Goal: Task Accomplishment & Management: Complete application form

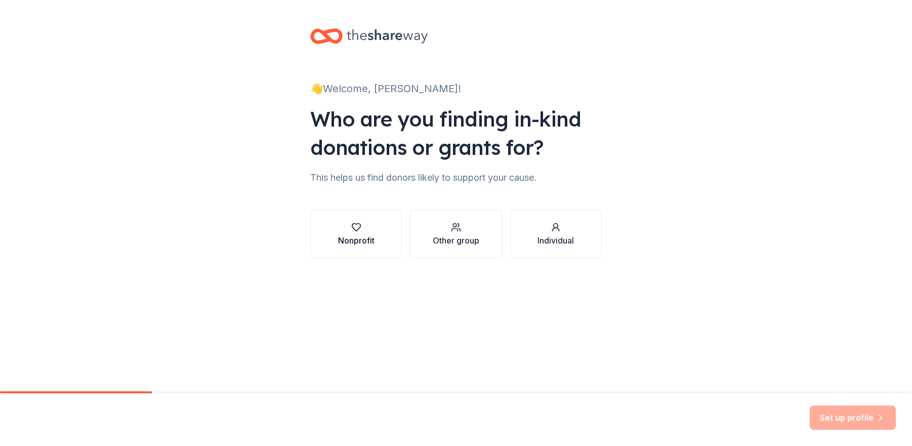
click at [383, 237] on button "Nonprofit" at bounding box center [356, 234] width 92 height 49
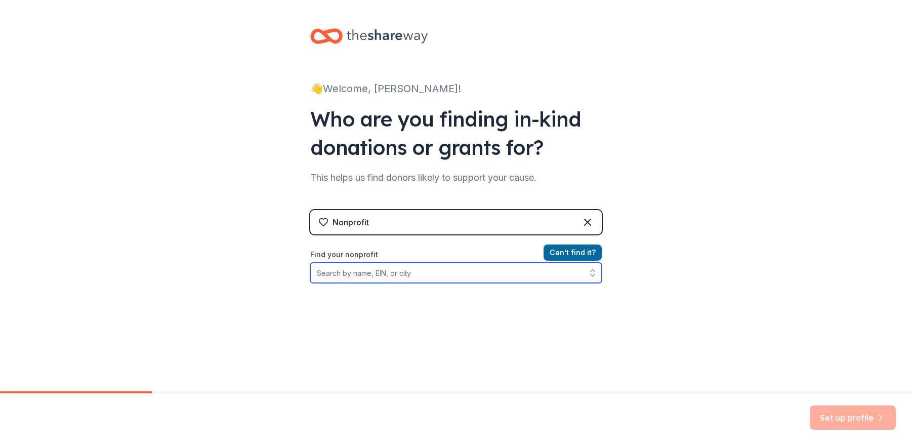
click at [564, 275] on input "Find your nonprofit" at bounding box center [456, 273] width 292 height 20
type input "alternative family services"
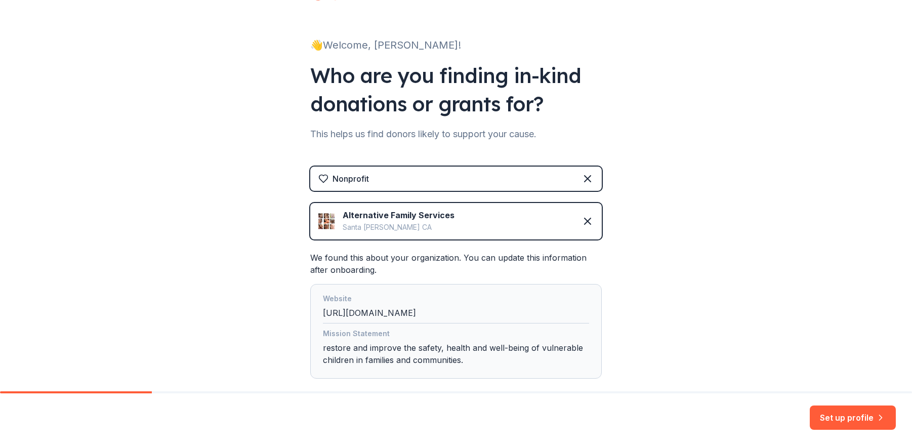
scroll to position [100, 0]
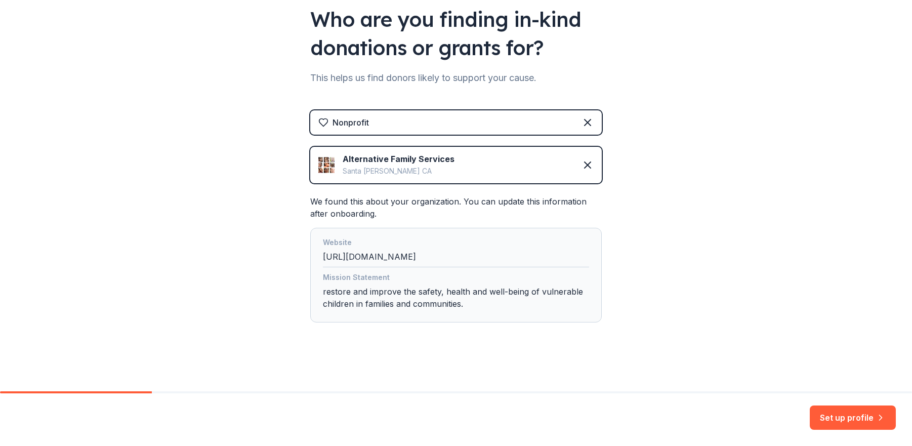
drag, startPoint x: 466, startPoint y: 292, endPoint x: 521, endPoint y: 312, distance: 59.1
click at [466, 292] on div "Mission Statement restore and improve the safety, health and well-being of vuln…" at bounding box center [456, 292] width 266 height 43
click at [842, 417] on button "Set up profile" at bounding box center [853, 418] width 86 height 24
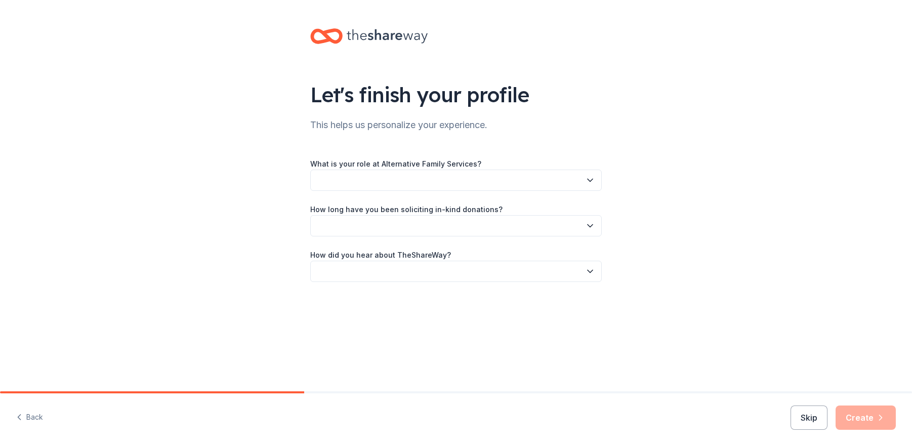
click at [495, 184] on button "button" at bounding box center [456, 180] width 292 height 21
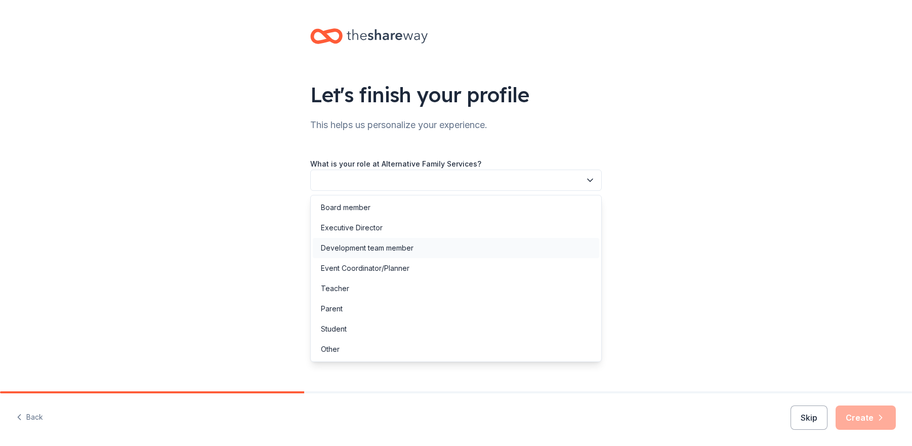
click at [476, 250] on div "Development team member" at bounding box center [456, 248] width 287 height 20
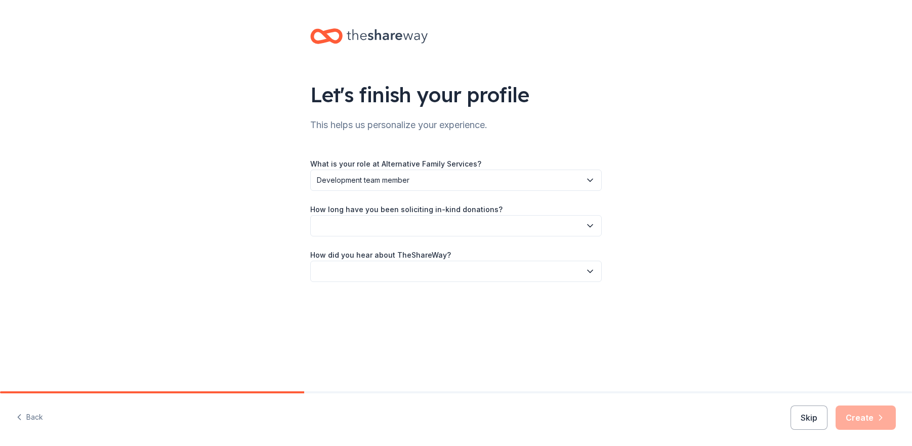
click at [477, 230] on button "button" at bounding box center [456, 225] width 292 height 21
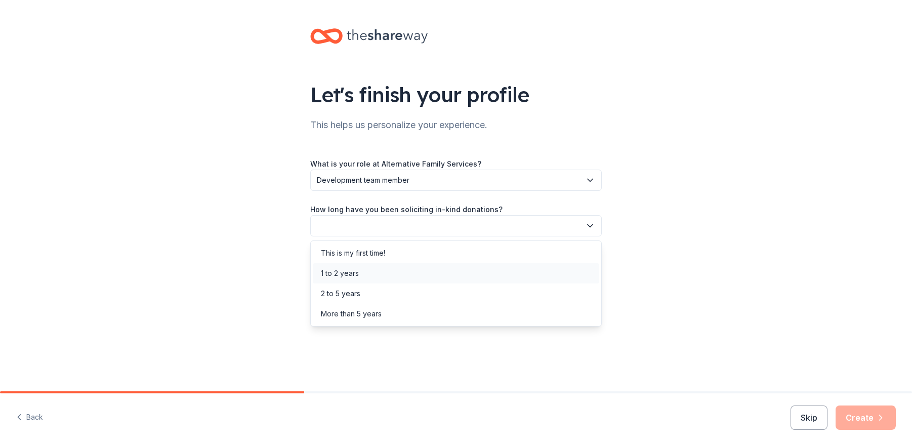
click at [469, 278] on div "1 to 2 years" at bounding box center [456, 273] width 287 height 20
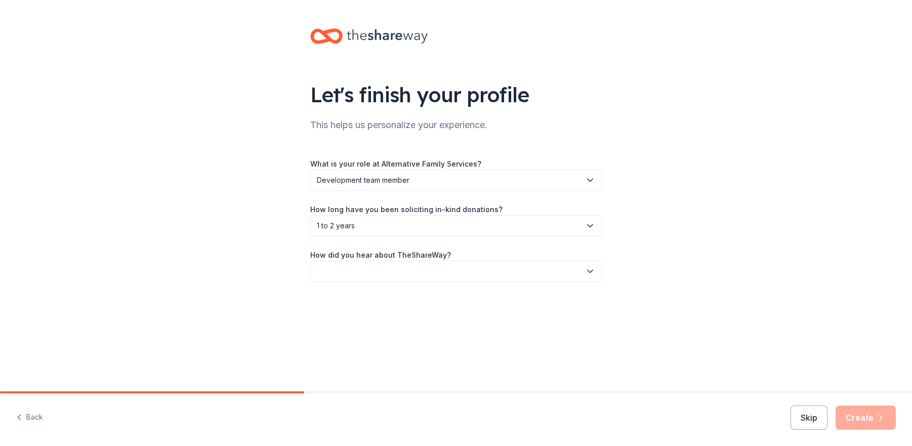
click at [538, 268] on button "button" at bounding box center [456, 271] width 292 height 21
click at [522, 297] on div "Friend or colleague" at bounding box center [456, 299] width 287 height 20
click at [854, 421] on button "Create" at bounding box center [866, 418] width 60 height 24
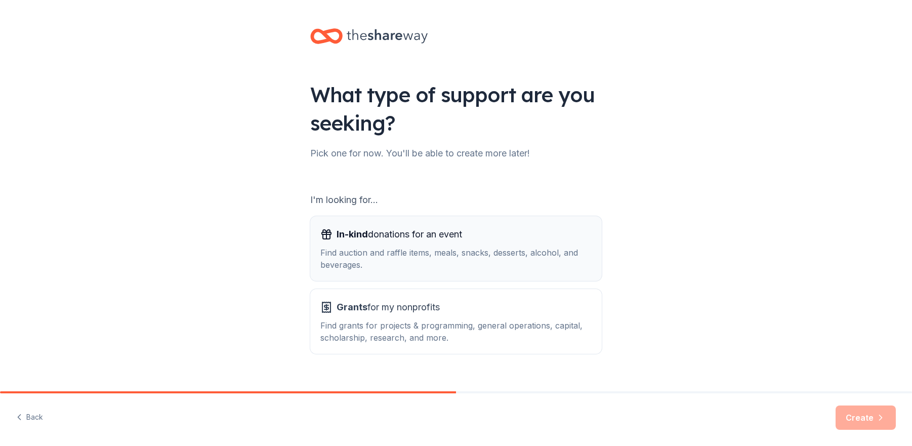
click at [470, 249] on div "Find auction and raffle items, meals, snacks, desserts, alcohol, and beverages." at bounding box center [455, 259] width 271 height 24
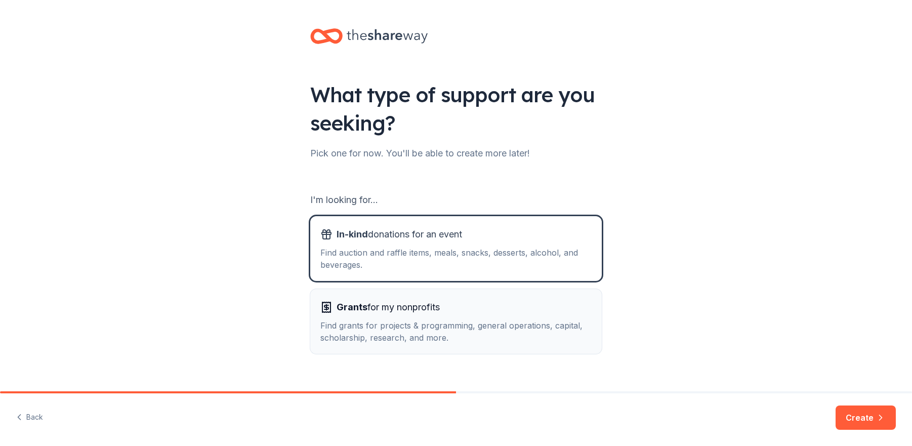
click at [494, 316] on div "Grants for my nonprofits Find grants for projects & programming, general operat…" at bounding box center [455, 321] width 271 height 45
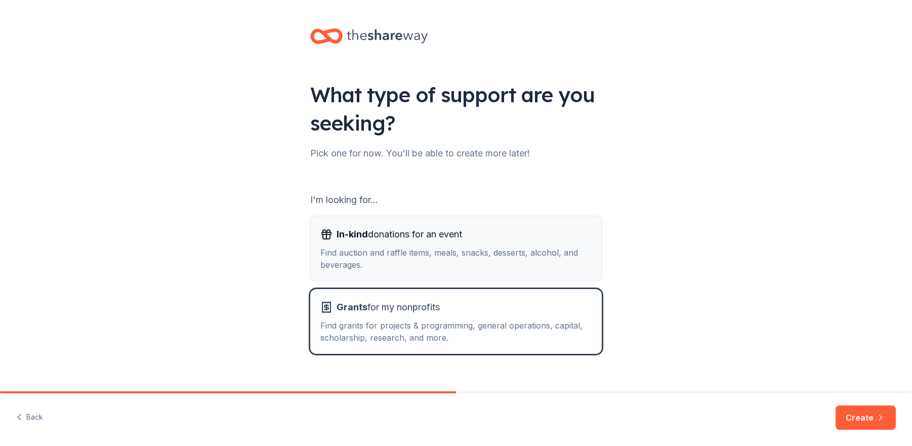
click at [508, 266] on div "Find auction and raffle items, meals, snacks, desserts, alcohol, and beverages." at bounding box center [455, 259] width 271 height 24
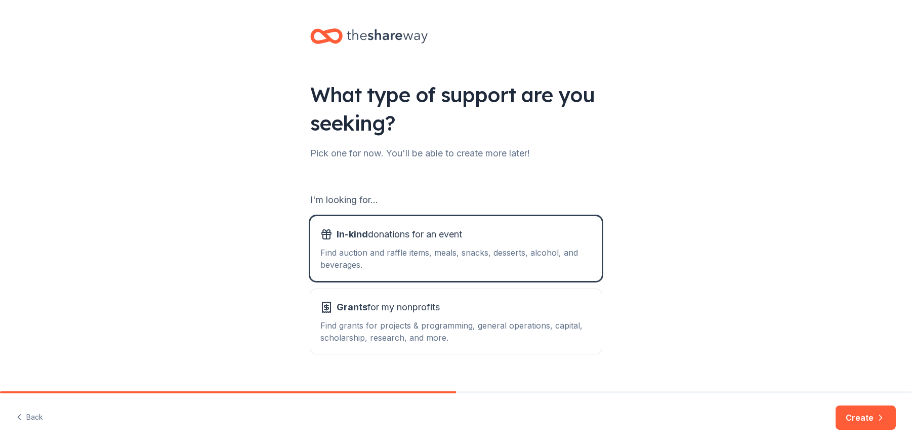
scroll to position [17, 0]
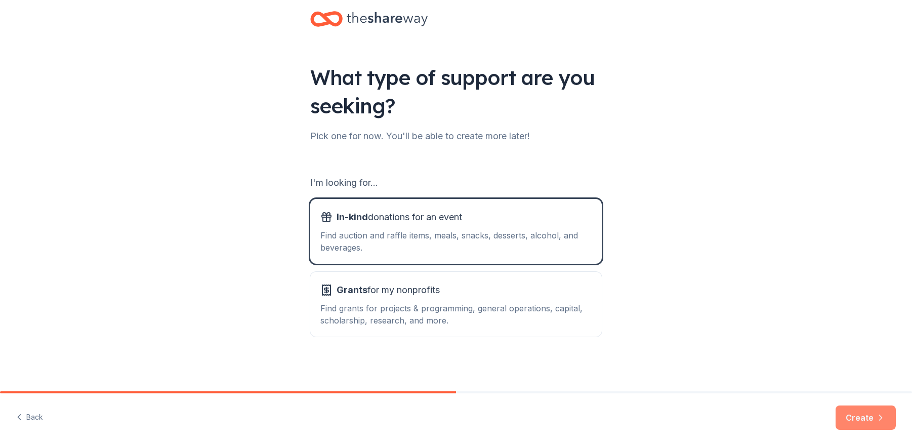
click at [858, 411] on button "Create" at bounding box center [866, 418] width 60 height 24
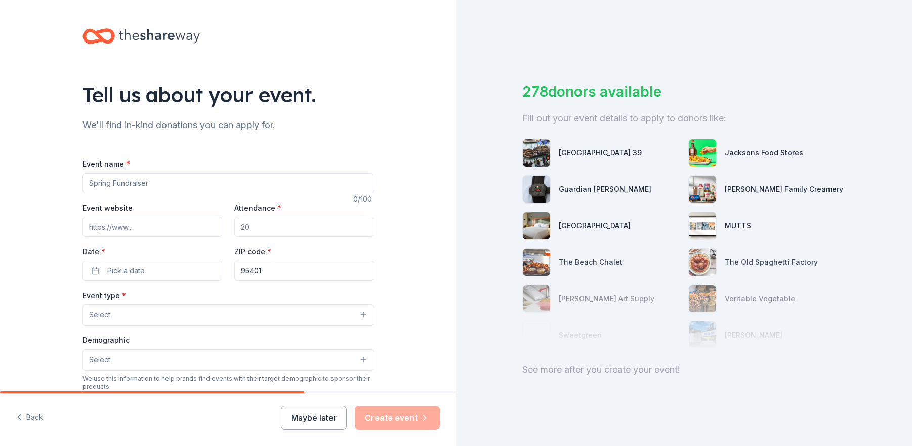
click at [260, 187] on input "Event name *" at bounding box center [229, 183] width 292 height 20
type input "Tee Up For Brighter Futures"
type input "[DOMAIN_NAME]"
click at [260, 228] on input "Attendance *" at bounding box center [304, 227] width 140 height 20
type input "60"
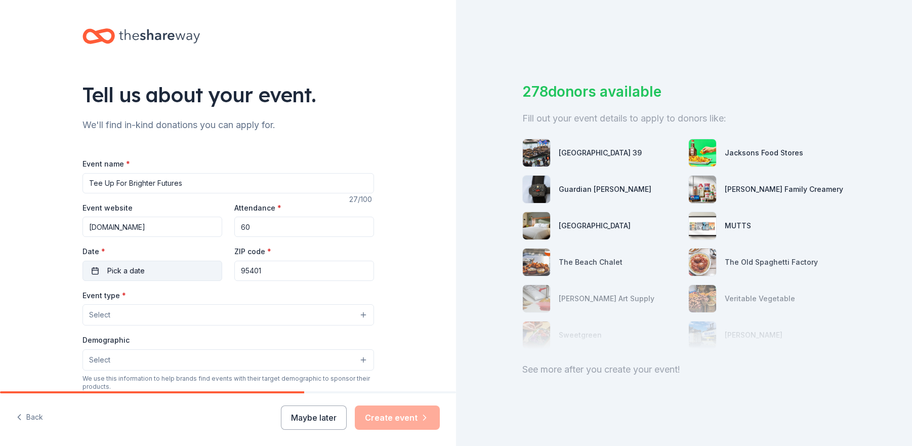
click at [196, 271] on button "Pick a date" at bounding box center [153, 271] width 140 height 20
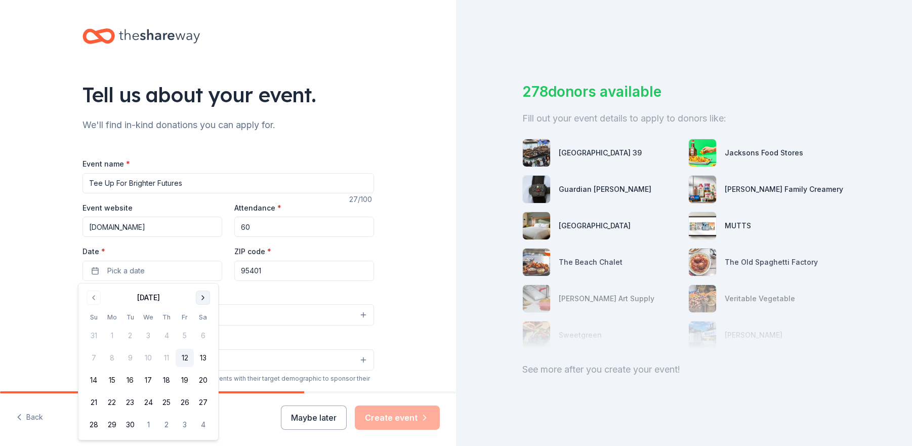
click at [203, 292] on button "Go to next month" at bounding box center [203, 298] width 14 height 14
click at [206, 375] on button "18" at bounding box center [203, 380] width 18 height 18
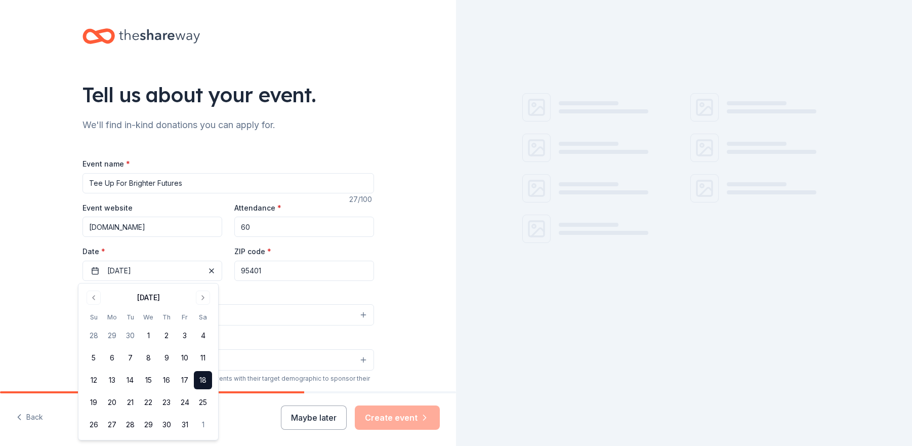
click at [275, 276] on input "95401" at bounding box center [304, 271] width 140 height 20
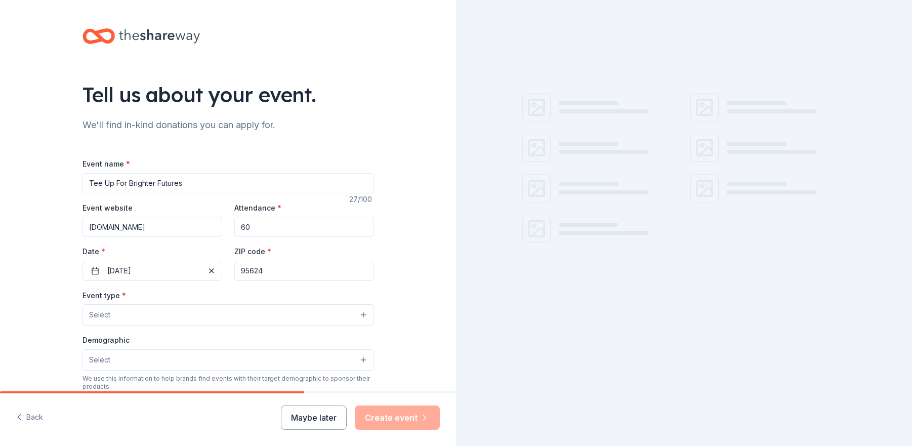
type input "95624"
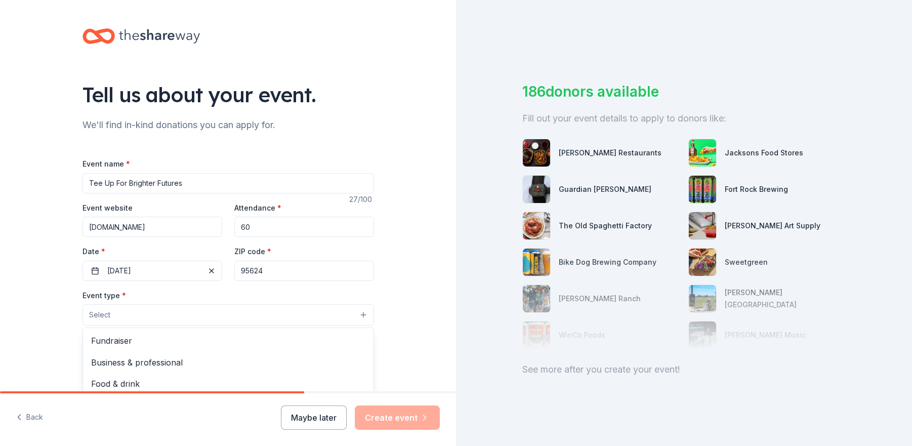
click at [248, 312] on button "Select" at bounding box center [229, 314] width 292 height 21
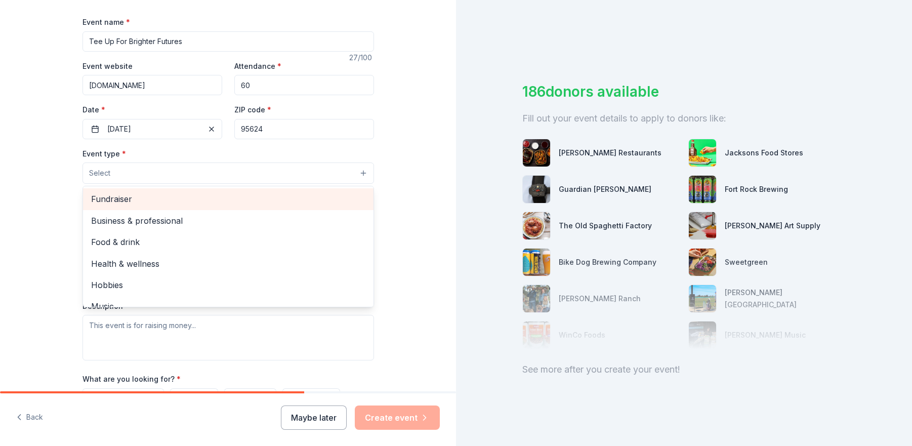
click at [231, 204] on span "Fundraiser" at bounding box center [228, 198] width 274 height 13
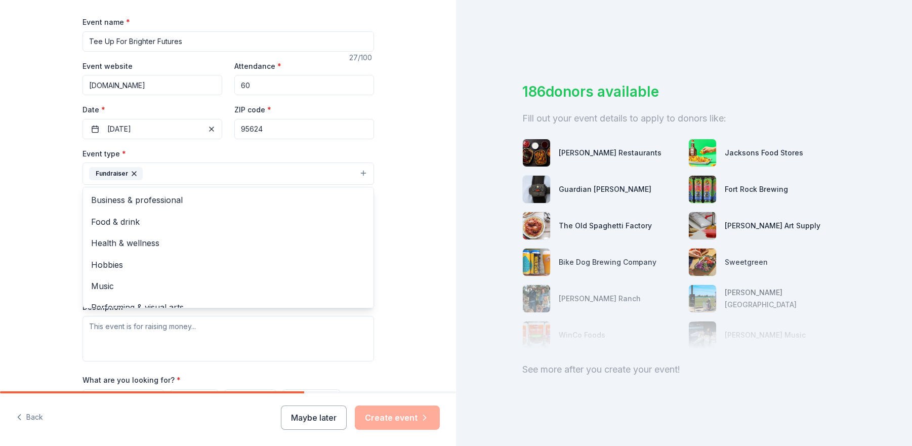
click at [377, 213] on div "Tell us about your event. We'll find in-kind donations you can apply for. Event…" at bounding box center [228, 195] width 324 height 675
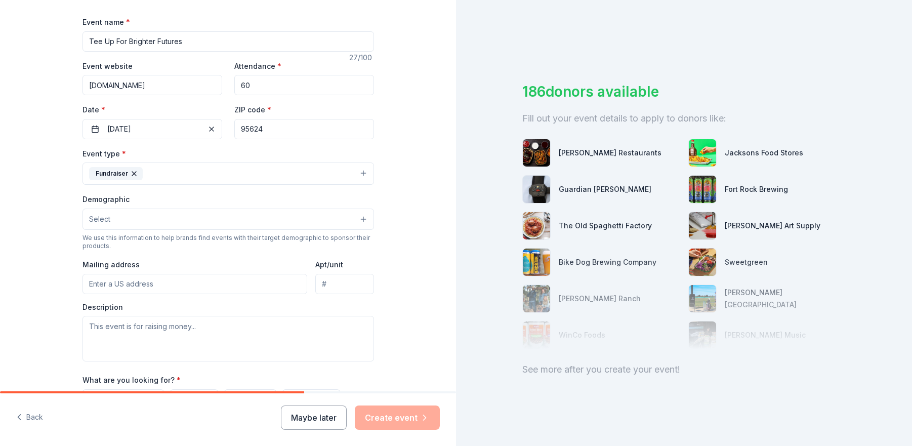
click at [361, 171] on button "Fundraiser" at bounding box center [229, 174] width 292 height 22
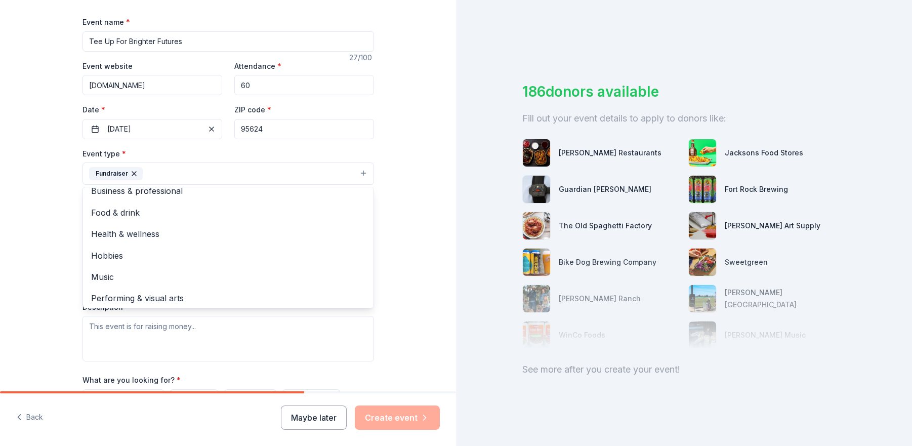
scroll to position [12, 0]
click at [399, 248] on div "Tell us about your event. We'll find in-kind donations you can apply for. Event…" at bounding box center [228, 195] width 456 height 675
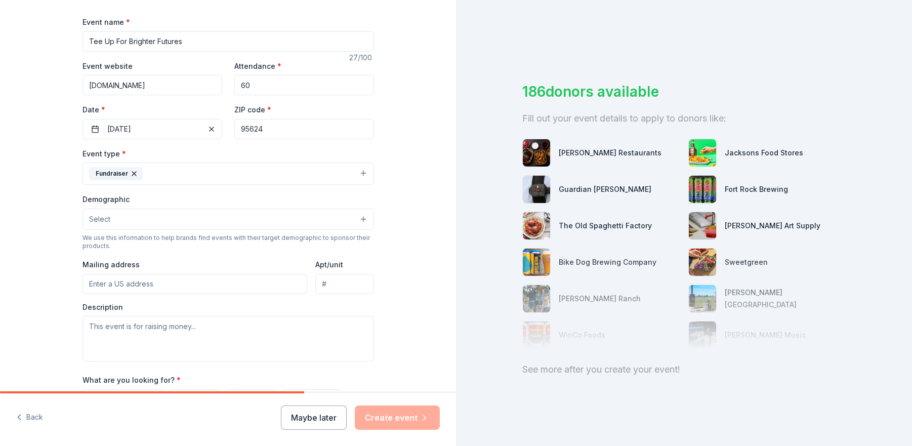
click at [292, 222] on button "Select" at bounding box center [229, 219] width 292 height 21
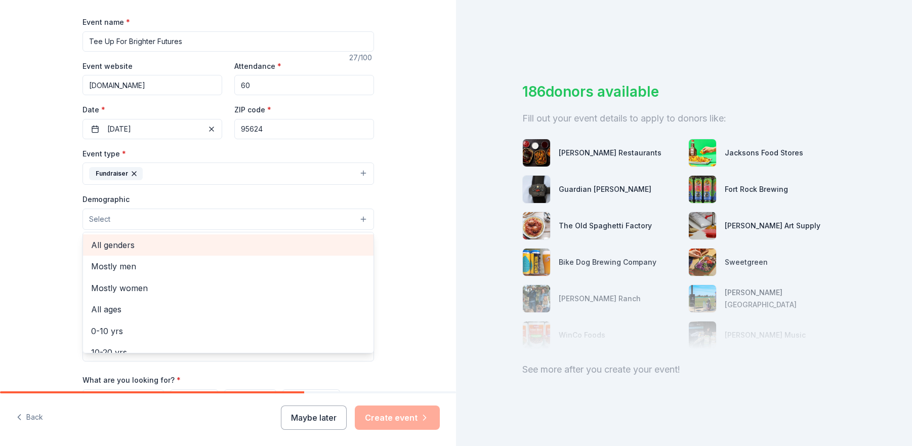
click at [290, 250] on span "All genders" at bounding box center [228, 244] width 274 height 13
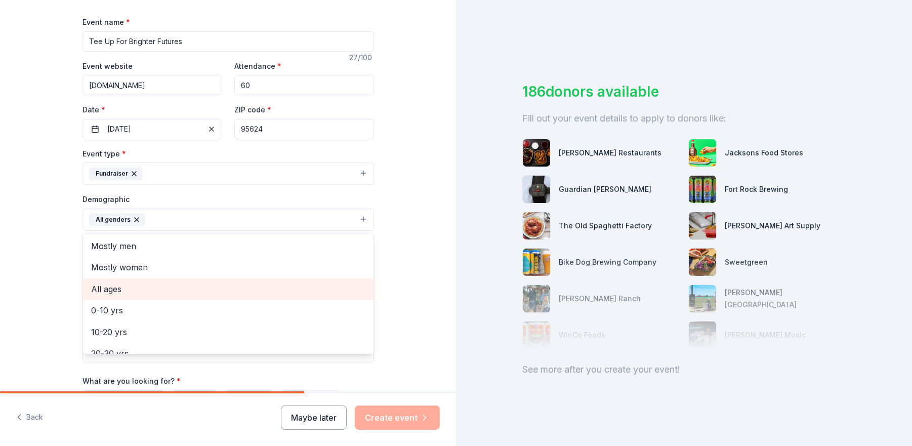
click at [244, 294] on span "All ages" at bounding box center [228, 288] width 274 height 13
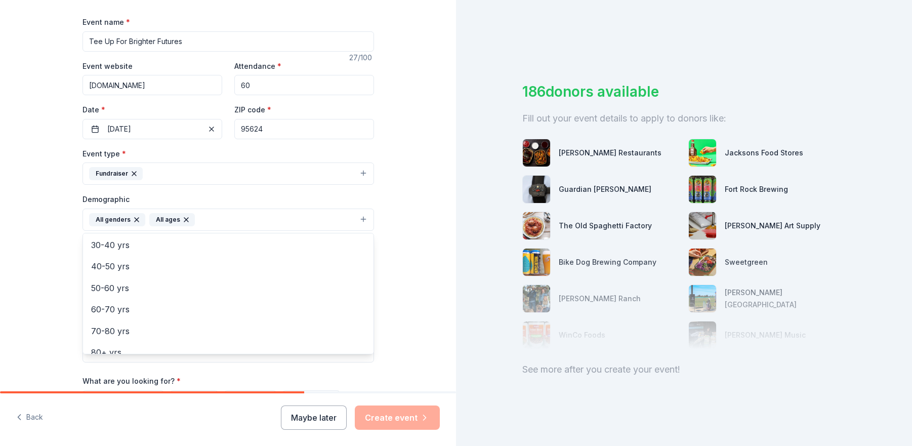
scroll to position [119, 0]
click at [400, 306] on div "Tell us about your event. We'll find in-kind donations you can apply for. Event…" at bounding box center [228, 196] width 456 height 676
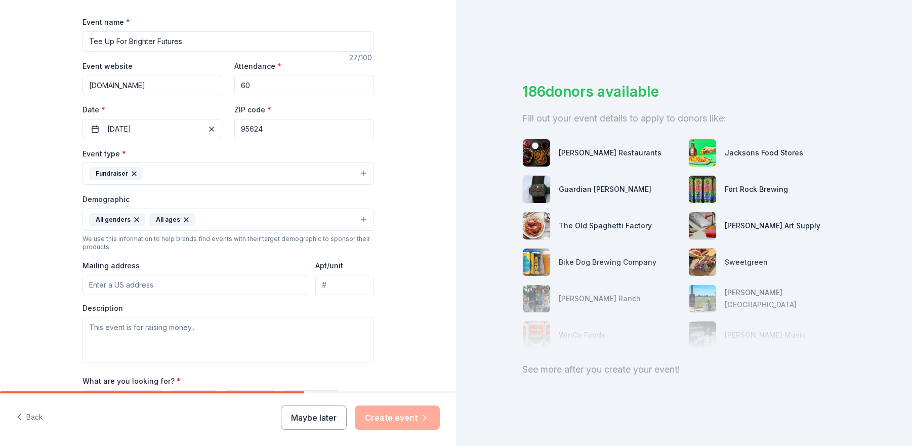
click at [239, 286] on input "Mailing address" at bounding box center [195, 285] width 225 height 20
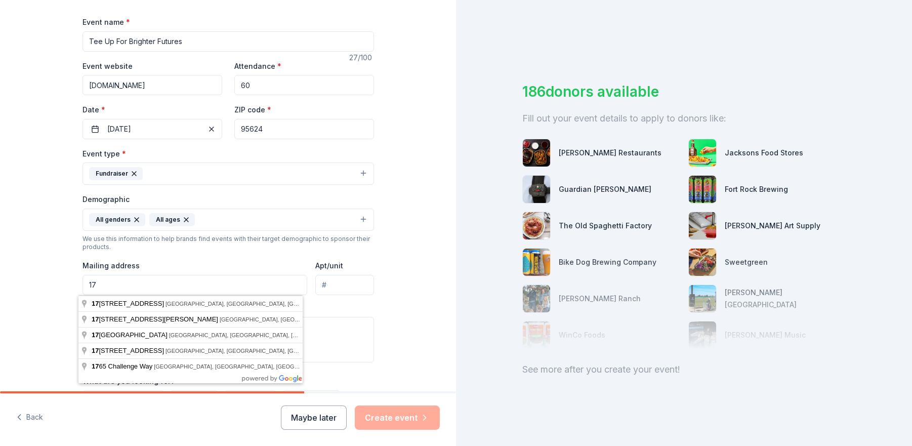
type input "1"
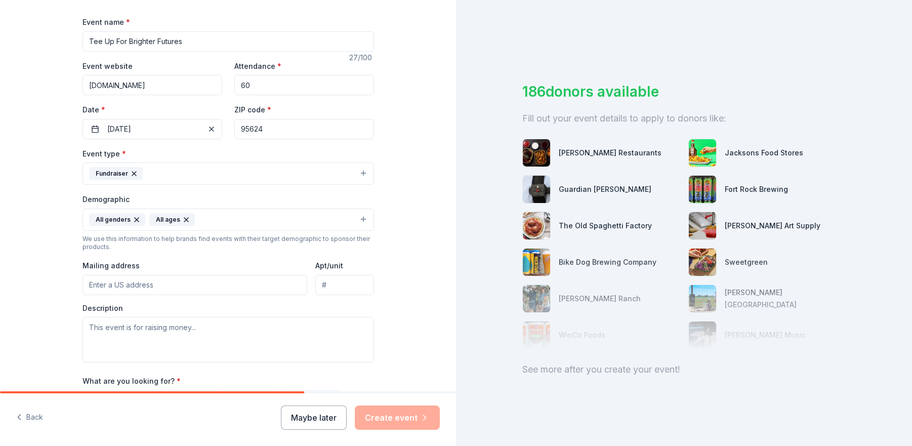
click at [115, 284] on input "Mailing address" at bounding box center [195, 285] width 225 height 20
type input "[STREET_ADDRESS]"
click at [343, 284] on input "Apt/unit" at bounding box center [344, 285] width 58 height 20
type input "Suite 340"
drag, startPoint x: 264, startPoint y: 286, endPoint x: 192, endPoint y: 285, distance: 71.4
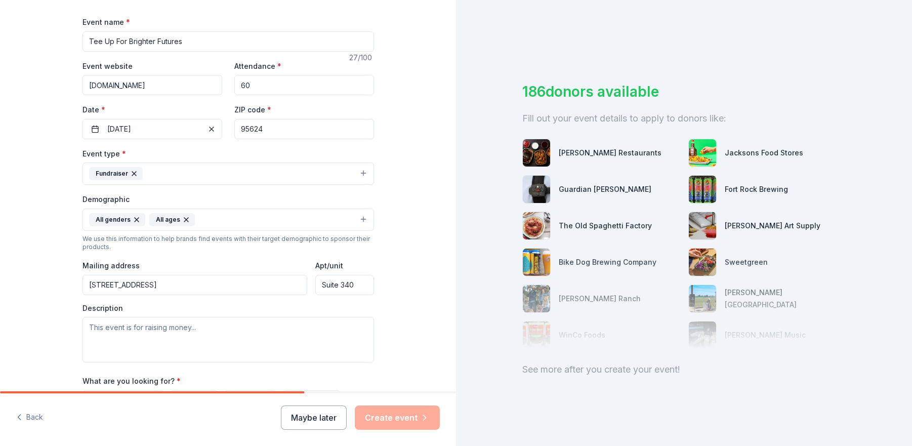
click at [192, 285] on input "[STREET_ADDRESS]" at bounding box center [195, 285] width 225 height 20
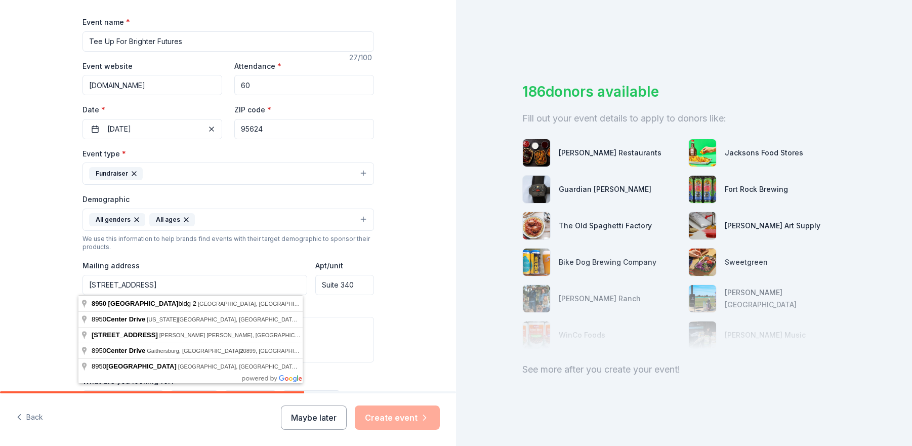
type input "[STREET_ADDRESS]"
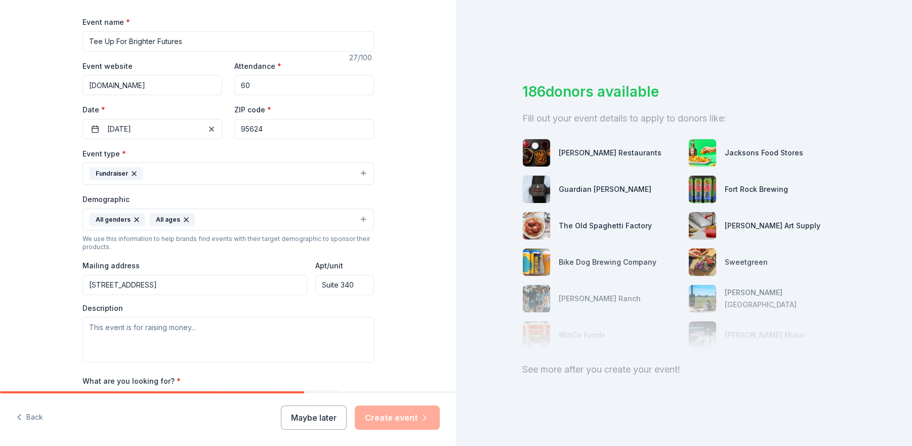
click at [405, 309] on div "Tell us about your event. We'll find in-kind donations you can apply for. Event…" at bounding box center [228, 196] width 456 height 676
click at [254, 337] on textarea at bounding box center [229, 340] width 292 height 46
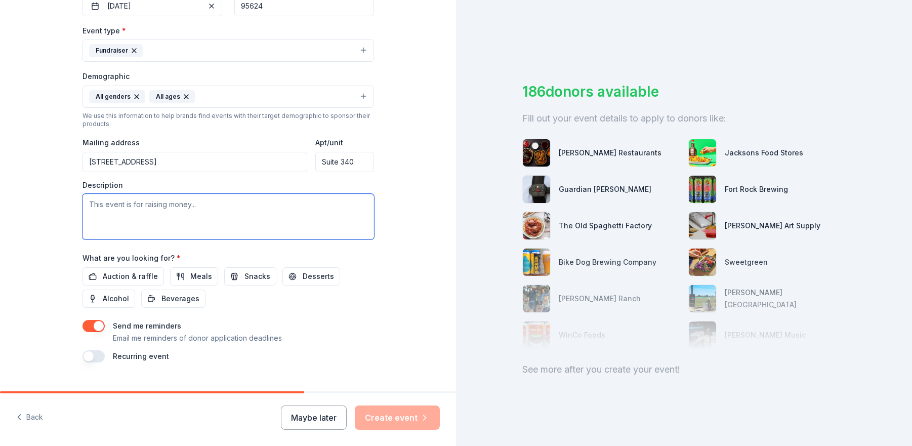
scroll to position [285, 0]
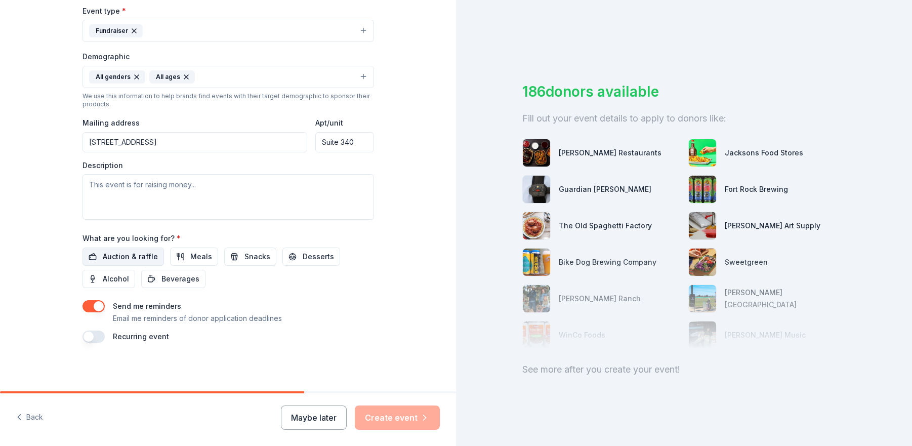
click at [132, 262] on span "Auction & raffle" at bounding box center [130, 257] width 55 height 12
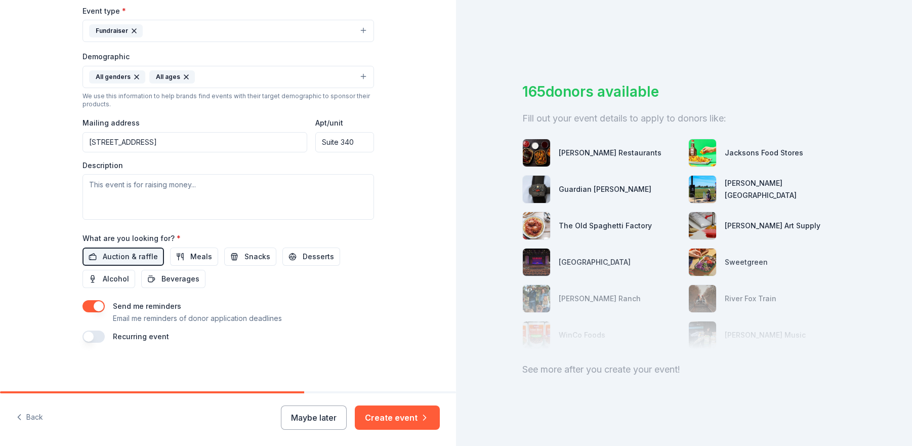
click at [99, 307] on button "button" at bounding box center [94, 306] width 22 height 12
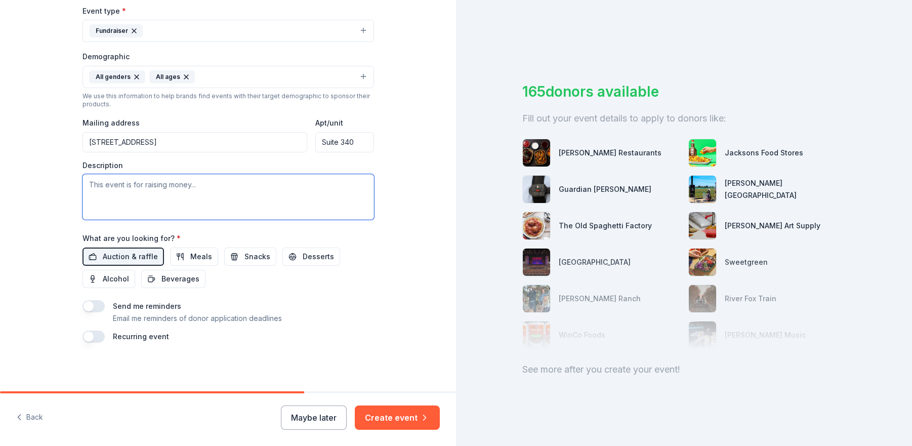
click at [272, 191] on textarea at bounding box center [229, 197] width 292 height 46
drag, startPoint x: 187, startPoint y: 181, endPoint x: 37, endPoint y: 173, distance: 150.0
click at [37, 174] on div "Tell us about your event. We'll find in-kind donations you can apply for. Event…" at bounding box center [228, 53] width 456 height 676
paste textarea "Alternative Family Services will be hosting a fun night out at to "Tee Up for B…"
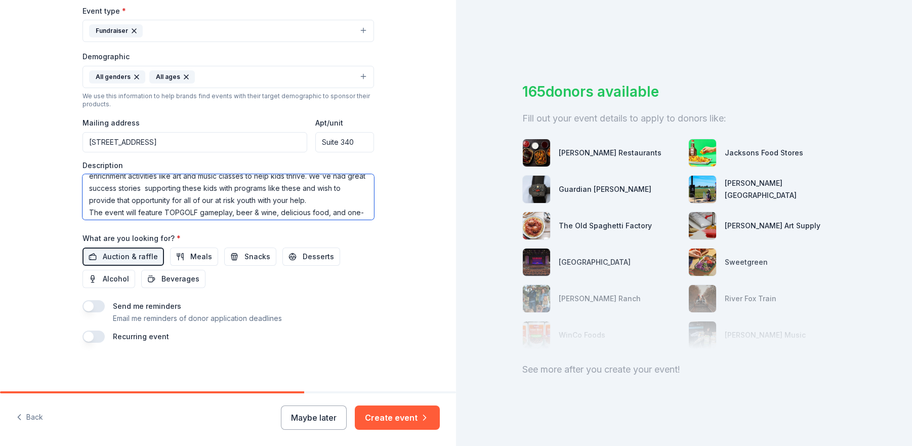
scroll to position [84, 0]
click at [163, 187] on textarea "Alternative Family Services will be hosting a fun night out at to "Tee Up for B…" at bounding box center [229, 197] width 292 height 46
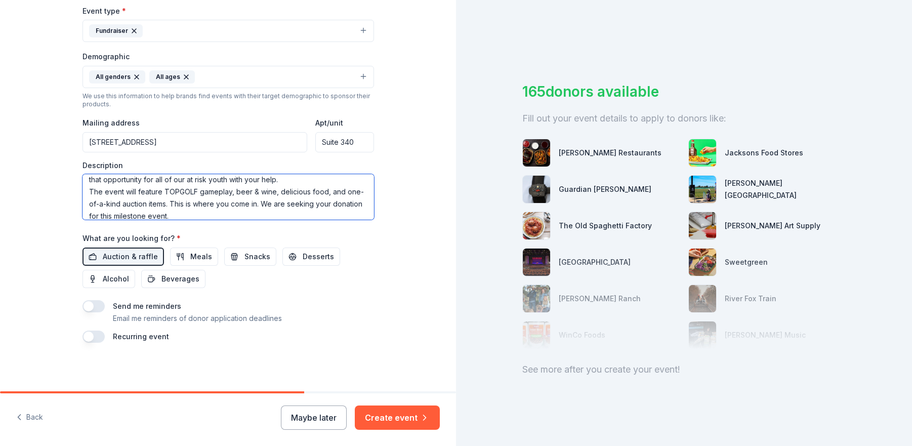
scroll to position [109, 0]
drag, startPoint x: 169, startPoint y: 195, endPoint x: 236, endPoint y: 215, distance: 70.0
click at [236, 215] on textarea "Alternative Family Services will be hosting a fun night out at to "Tee Up for B…" at bounding box center [229, 197] width 292 height 46
click at [211, 207] on textarea "Alternative Family Services will be hosting a fun night out at to "Tee Up for B…" at bounding box center [229, 197] width 292 height 46
drag, startPoint x: 211, startPoint y: 211, endPoint x: 168, endPoint y: 200, distance: 44.3
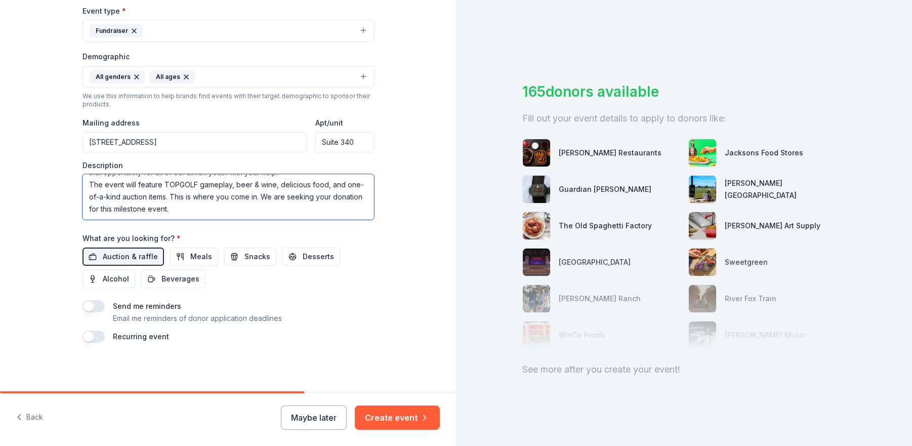
click at [168, 200] on textarea "Alternative Family Services will be hosting a fun night out at to "Tee Up for B…" at bounding box center [229, 197] width 292 height 46
type textarea "Alternative Family Services will be hosting a fun night out at to "Tee Up for B…"
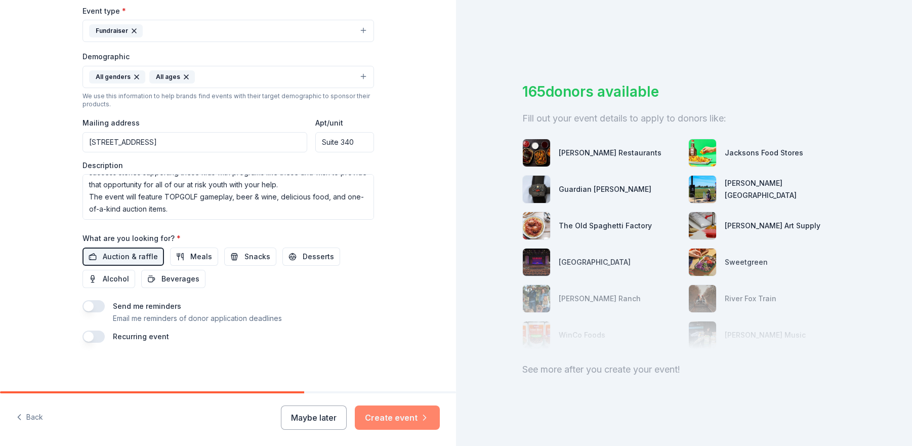
click at [423, 414] on icon "button" at bounding box center [425, 418] width 10 height 10
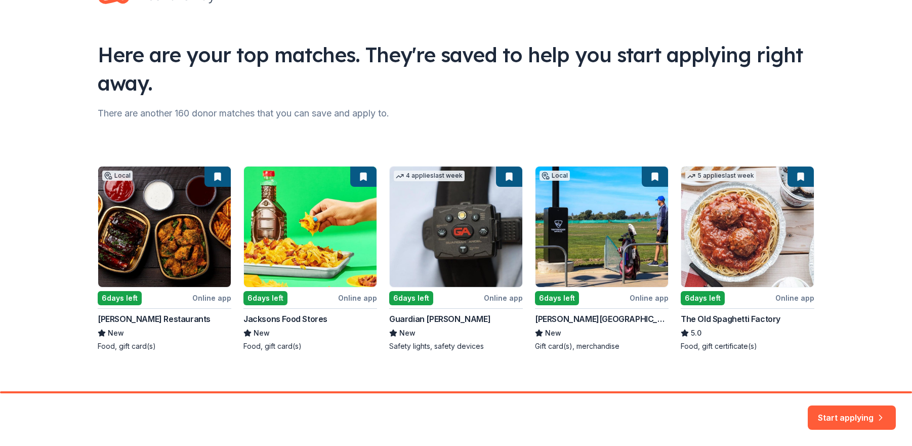
scroll to position [49, 0]
